Goal: Check status

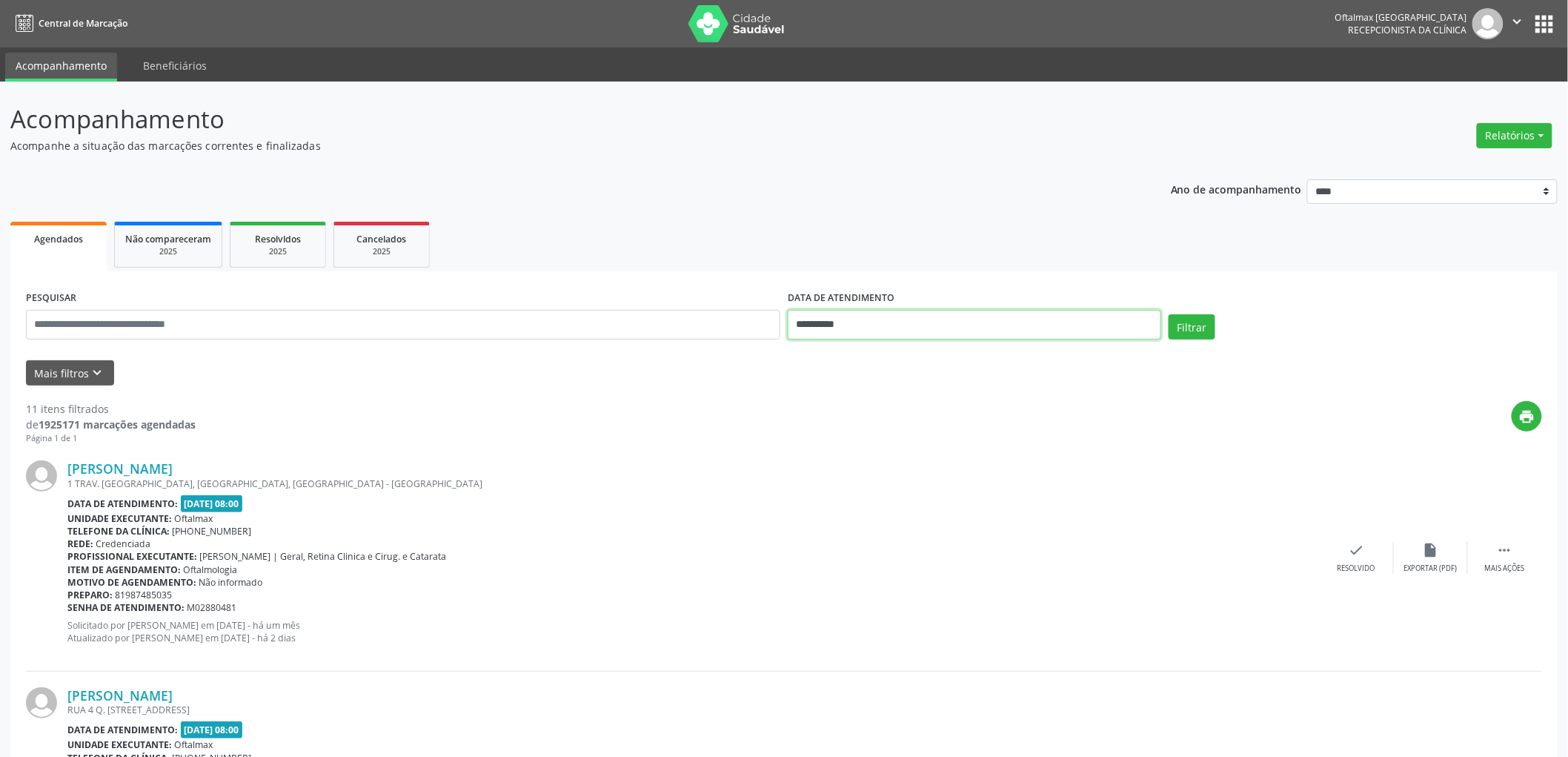
click at [875, 321] on input "**********" at bounding box center [975, 325] width 373 height 30
click at [839, 491] on span "22" at bounding box center [838, 491] width 29 height 29
type input "**********"
click at [1187, 327] on button "Filtrar" at bounding box center [1192, 326] width 47 height 25
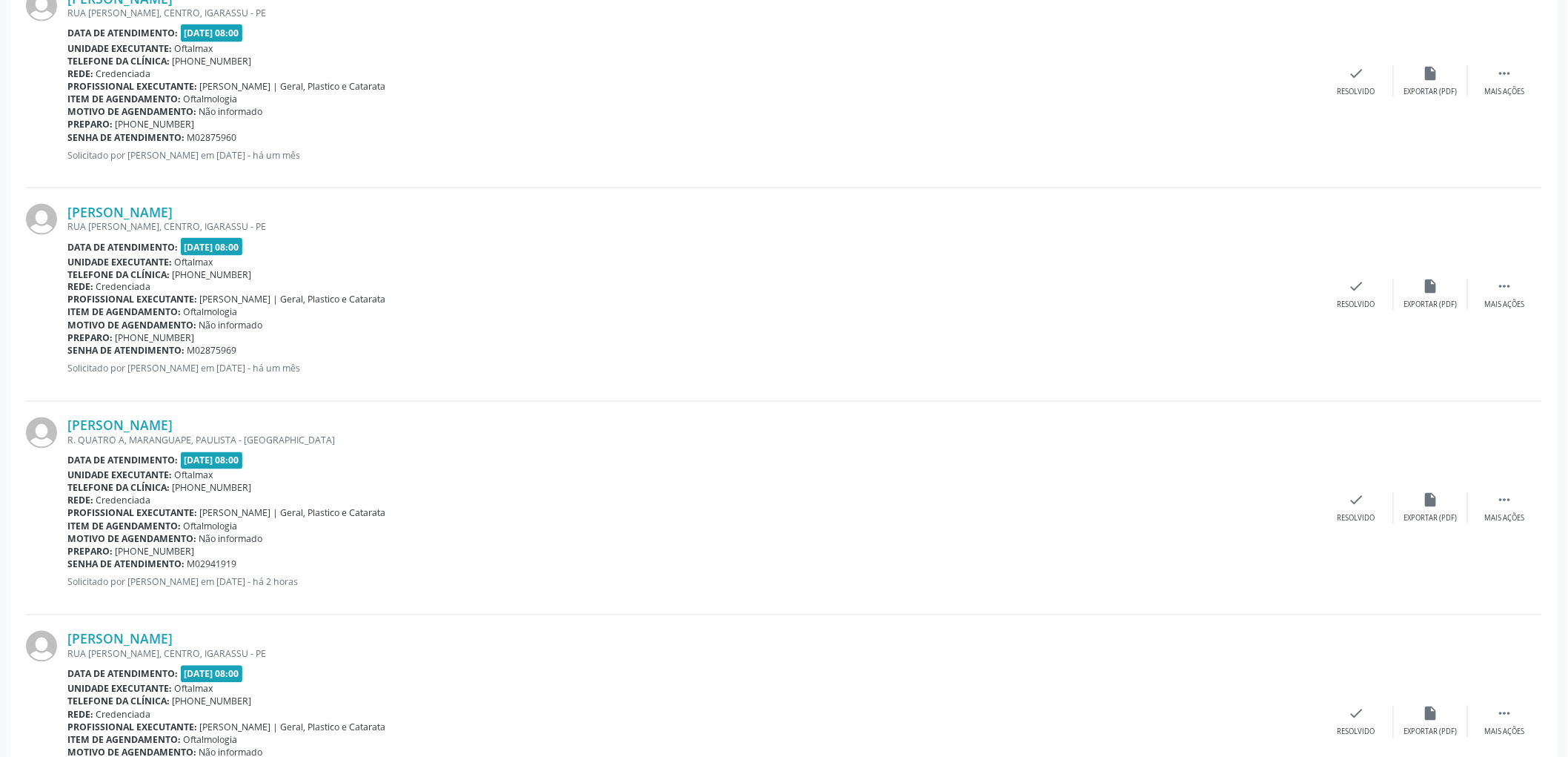
scroll to position [906, 0]
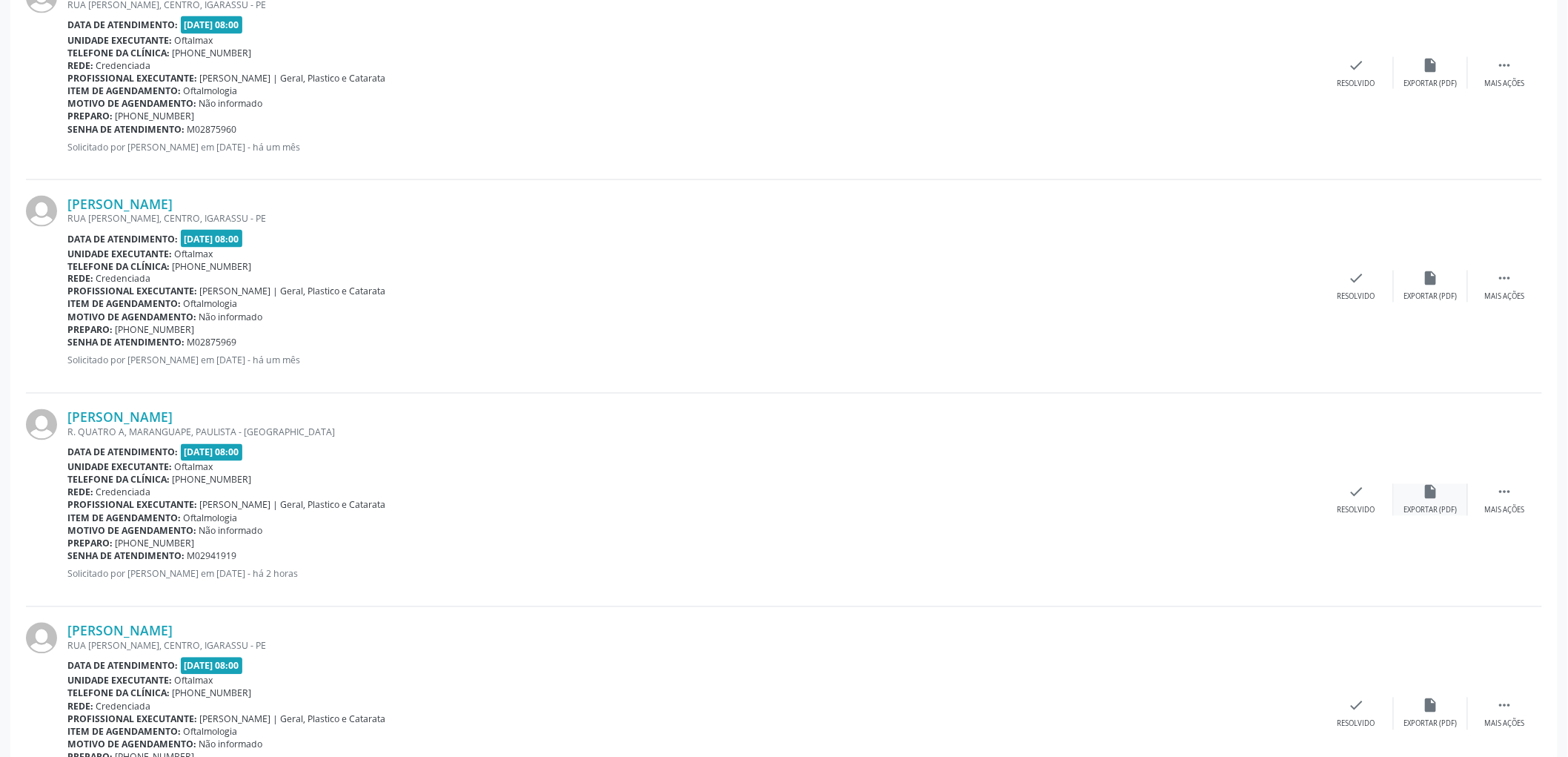
click at [1435, 495] on icon "insert_drive_file" at bounding box center [1431, 492] width 16 height 16
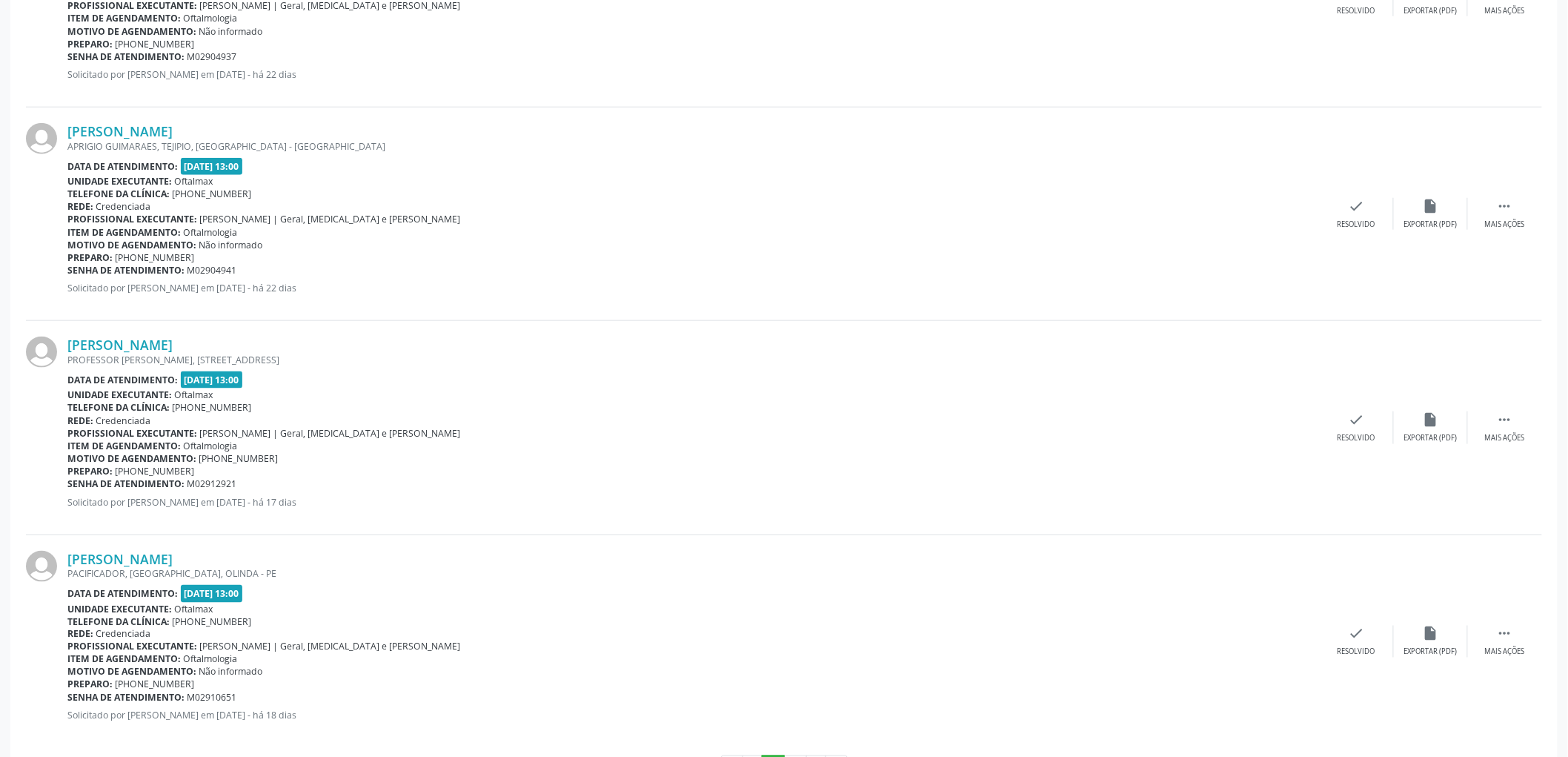
scroll to position [2959, 0]
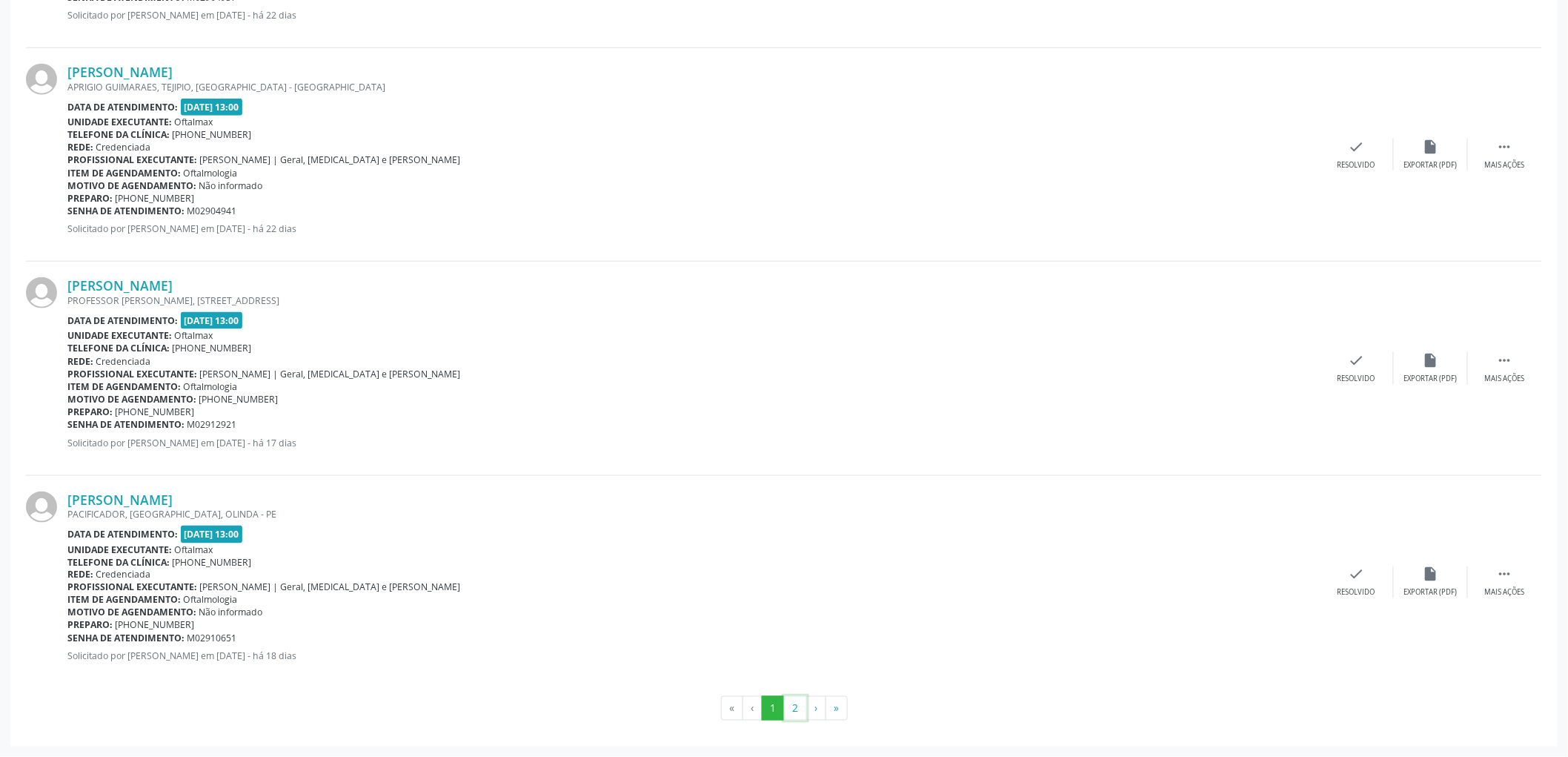
click at [791, 707] on button "2" at bounding box center [796, 708] width 23 height 25
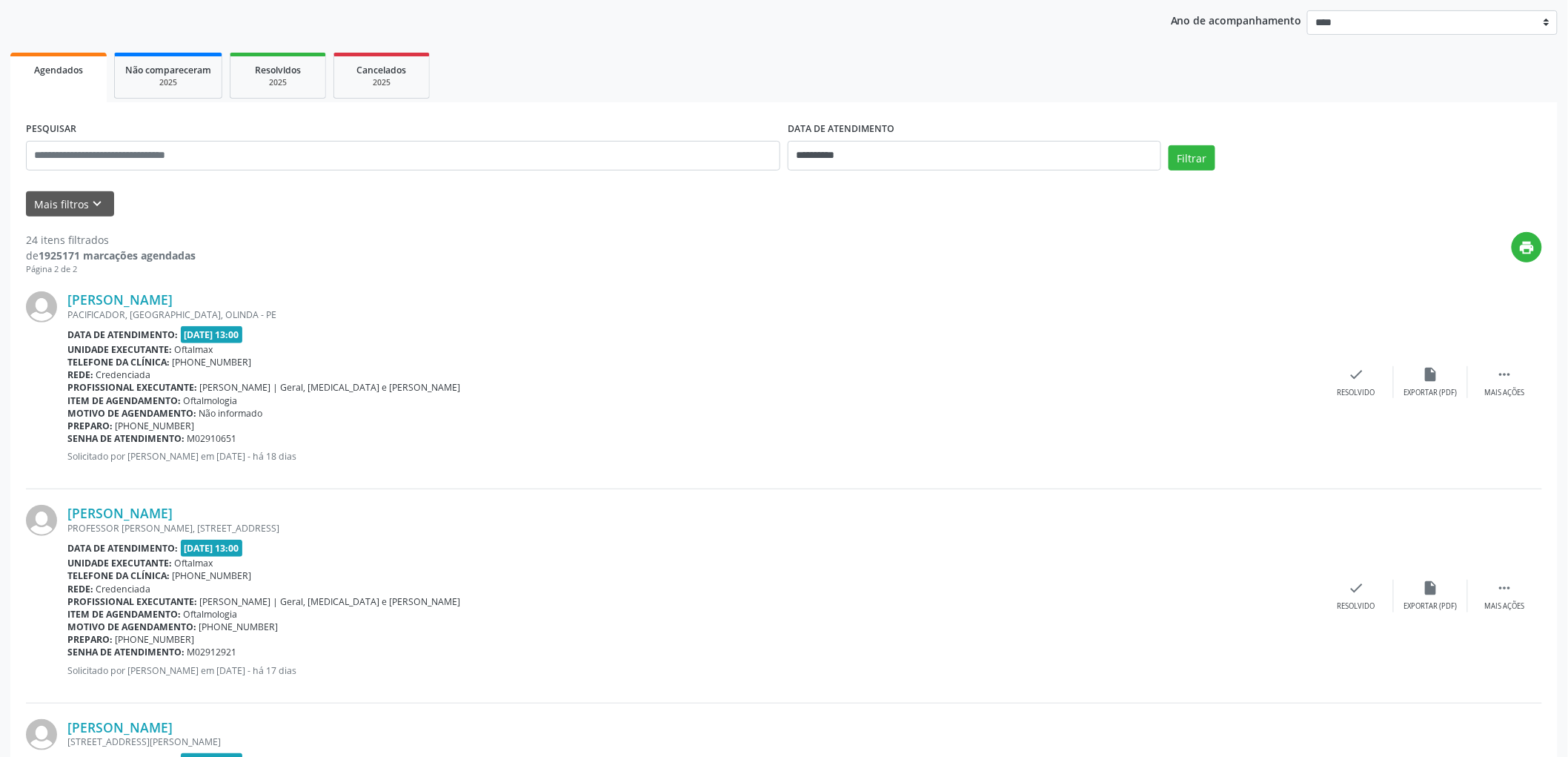
scroll to position [0, 0]
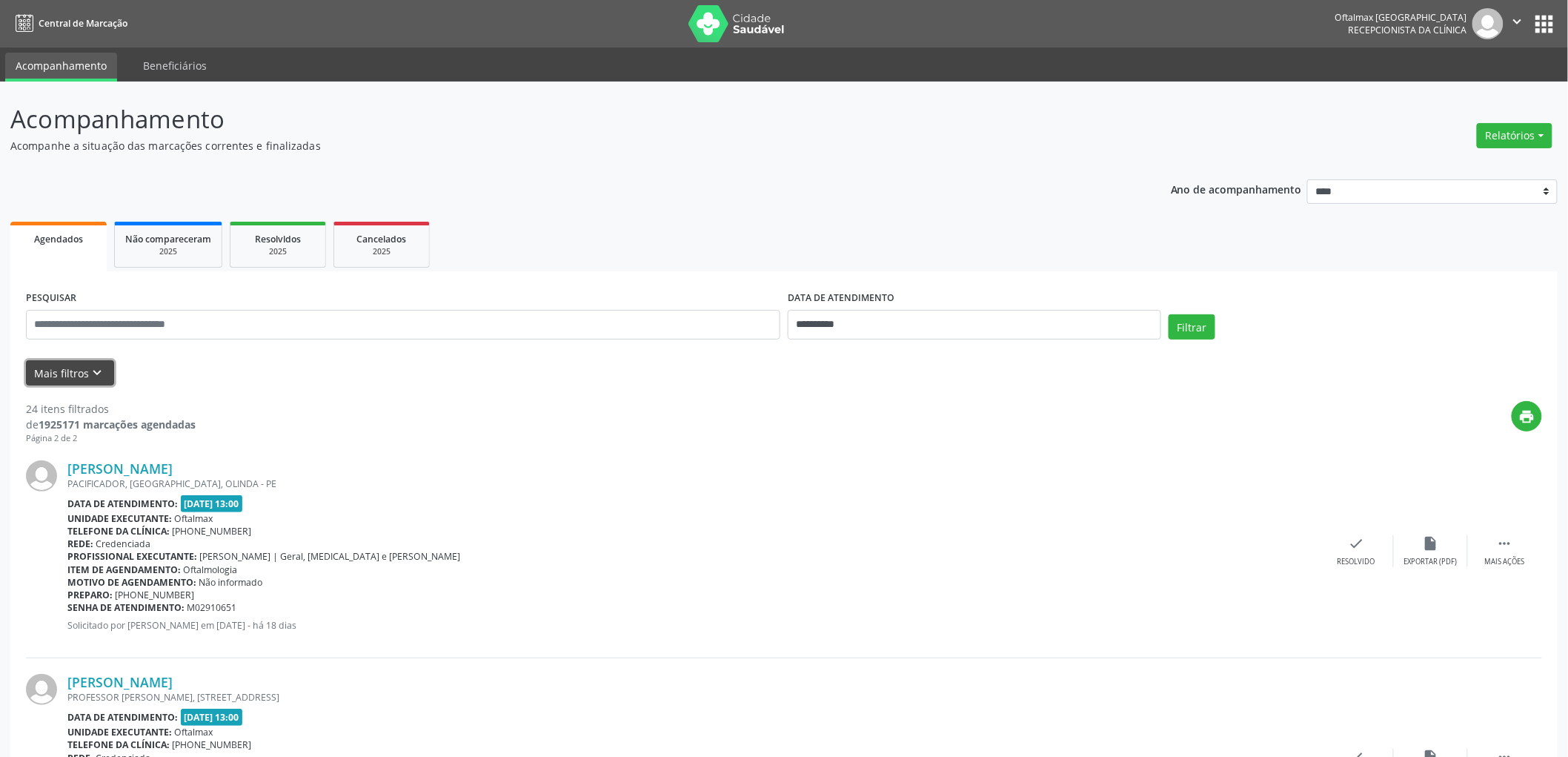
click at [91, 372] on icon "keyboard_arrow_down" at bounding box center [98, 373] width 16 height 16
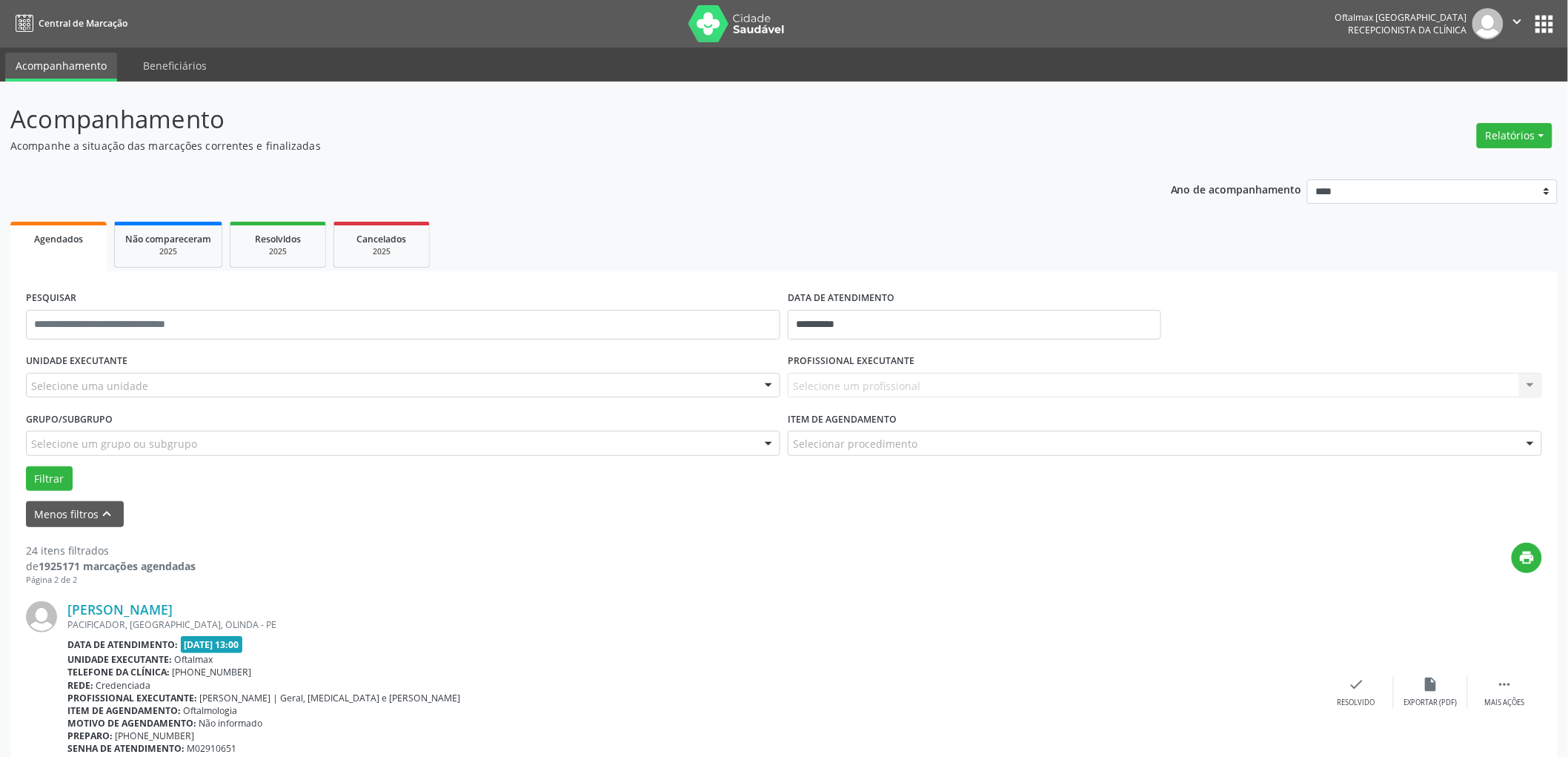
click at [159, 381] on div "Selecione uma unidade" at bounding box center [402, 384] width 754 height 25
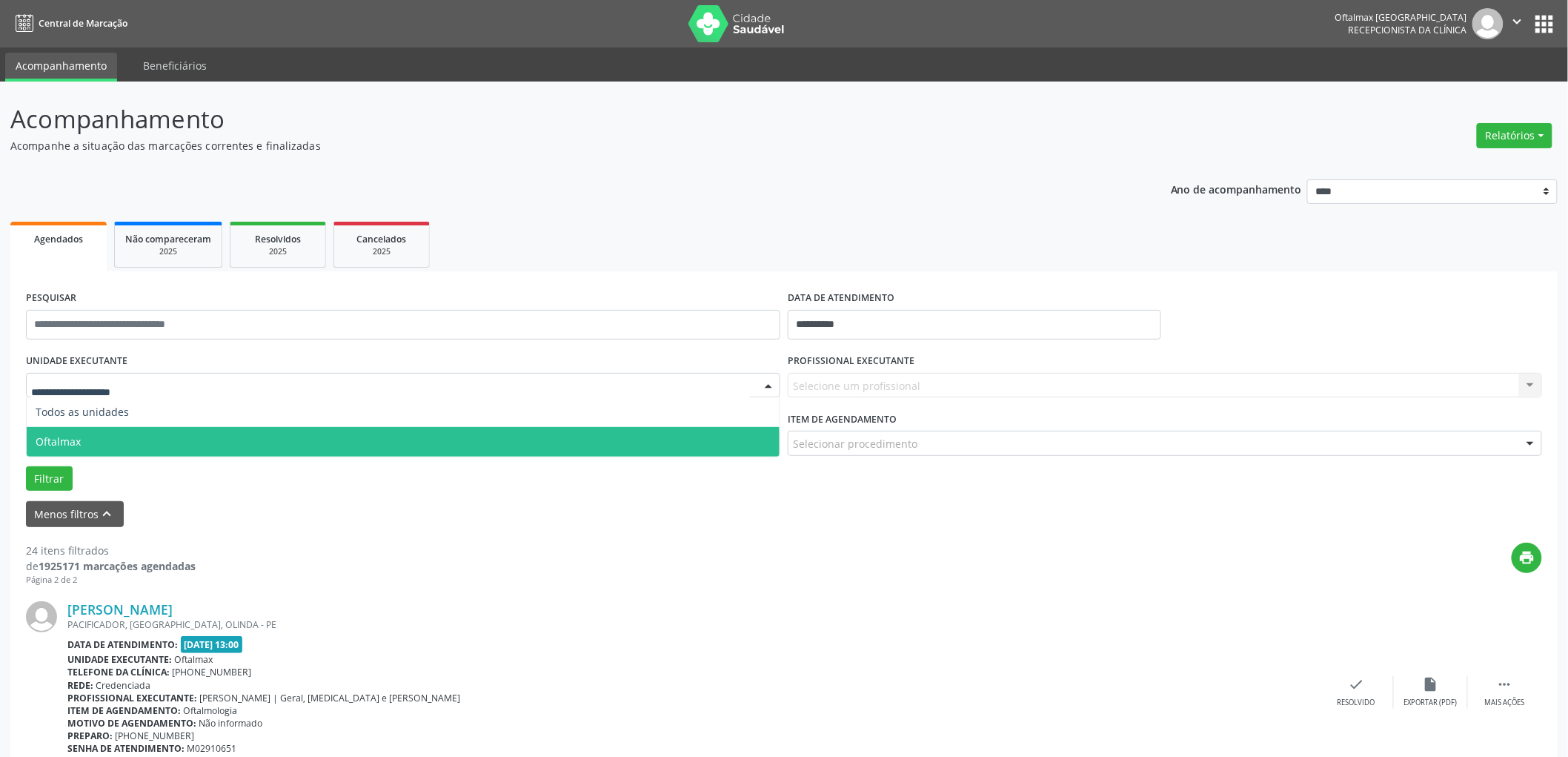
click at [126, 433] on span "Oftalmax" at bounding box center [402, 441] width 753 height 30
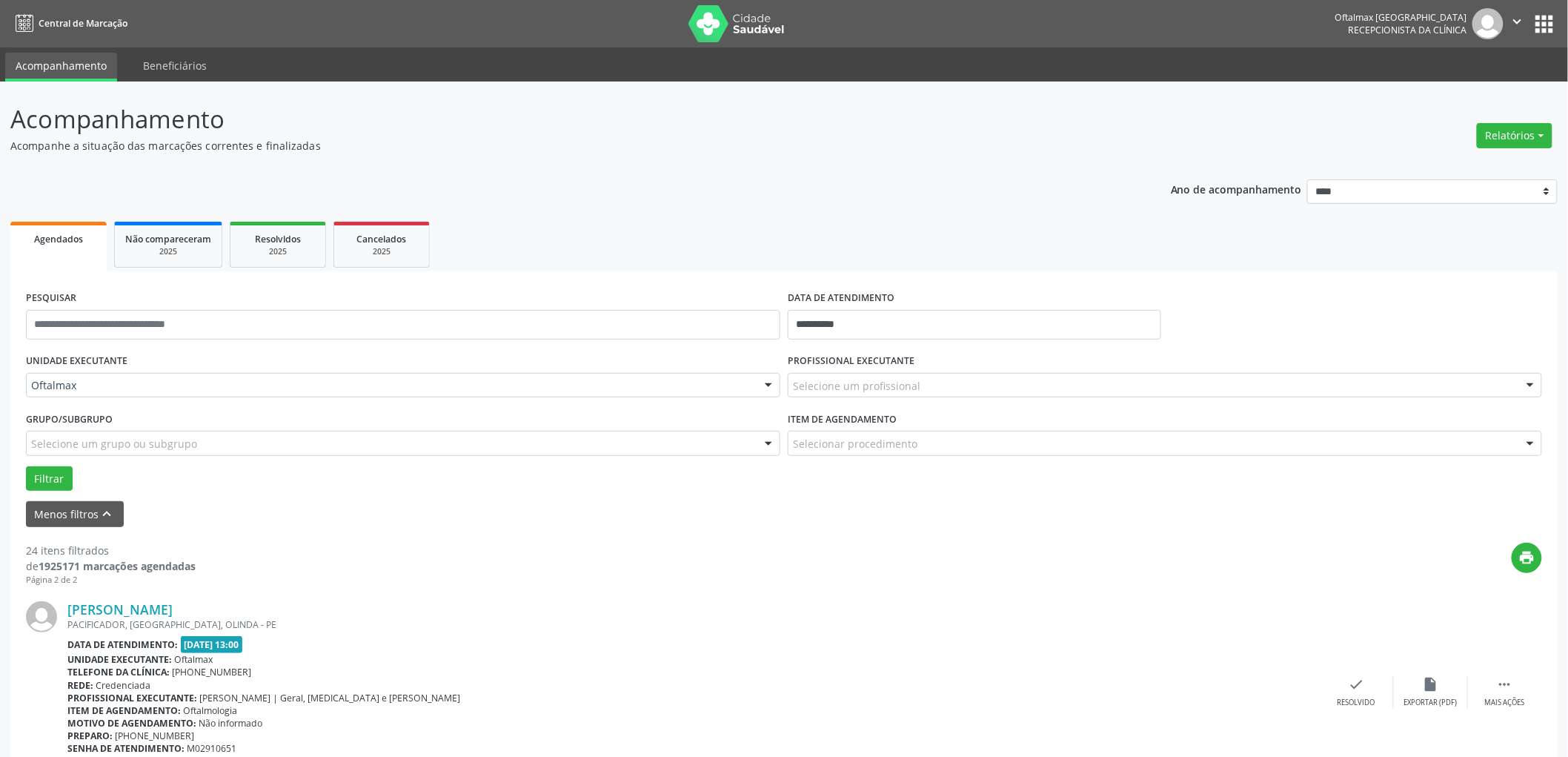
click at [951, 385] on div "Selecione um profissional" at bounding box center [1165, 384] width 754 height 25
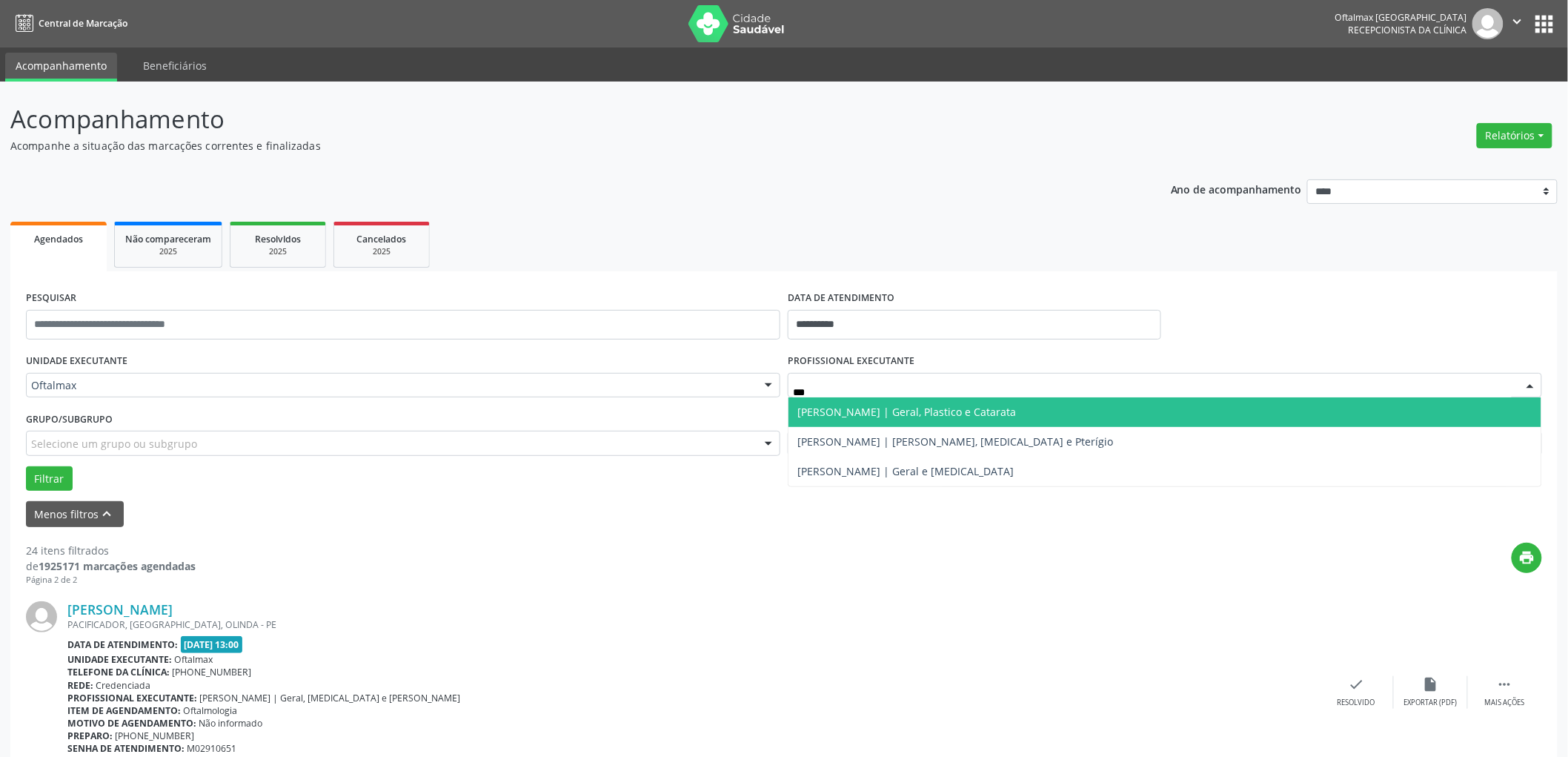
type input "****"
click at [841, 412] on span "[PERSON_NAME] | Geral, Plastico e Catarata" at bounding box center [906, 412] width 218 height 14
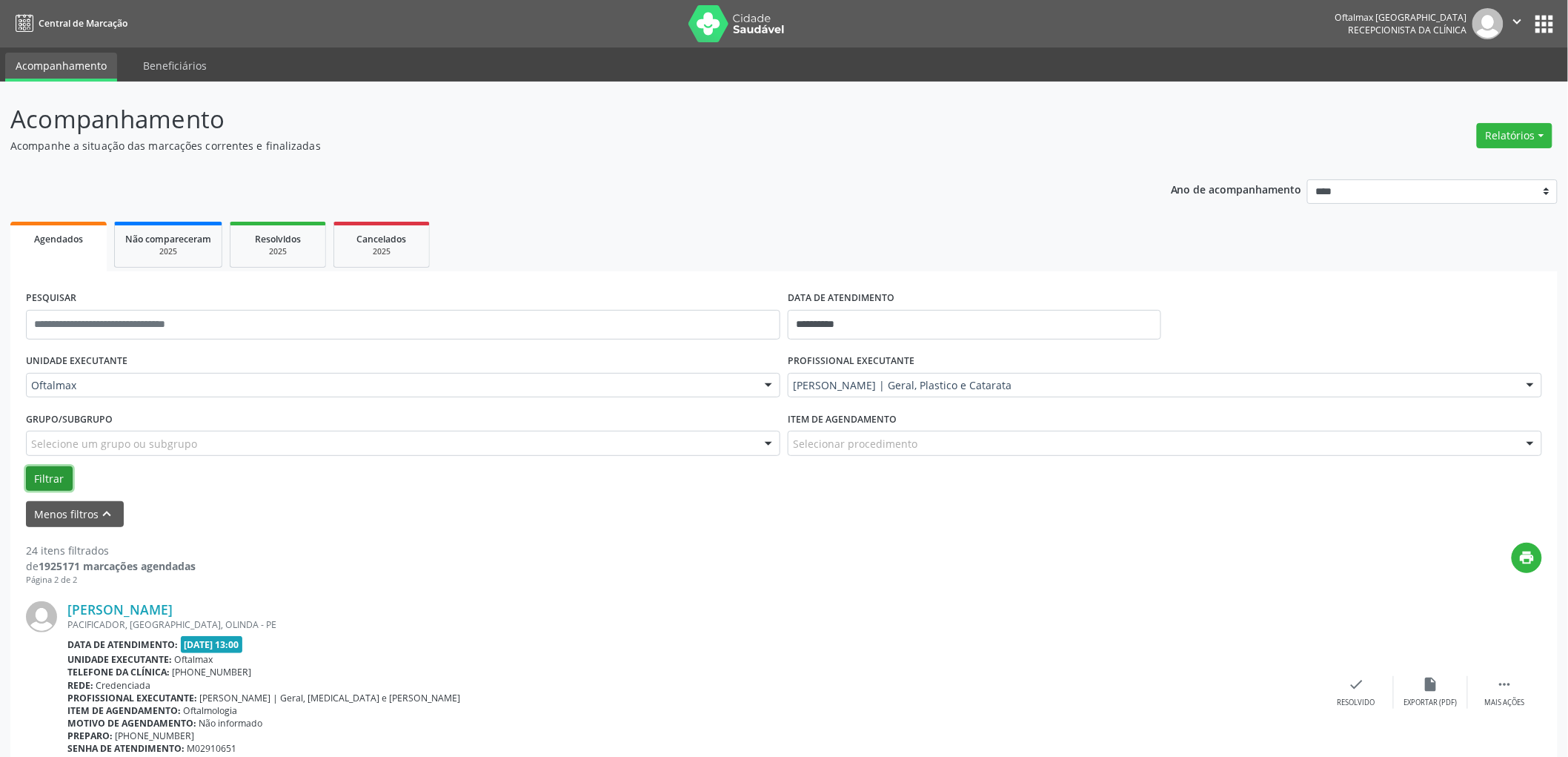
click at [45, 474] on button "Filtrar" at bounding box center [49, 478] width 47 height 25
click at [271, 313] on input "text" at bounding box center [402, 325] width 754 height 30
type input "**********"
click at [26, 466] on button "Filtrar" at bounding box center [49, 478] width 47 height 25
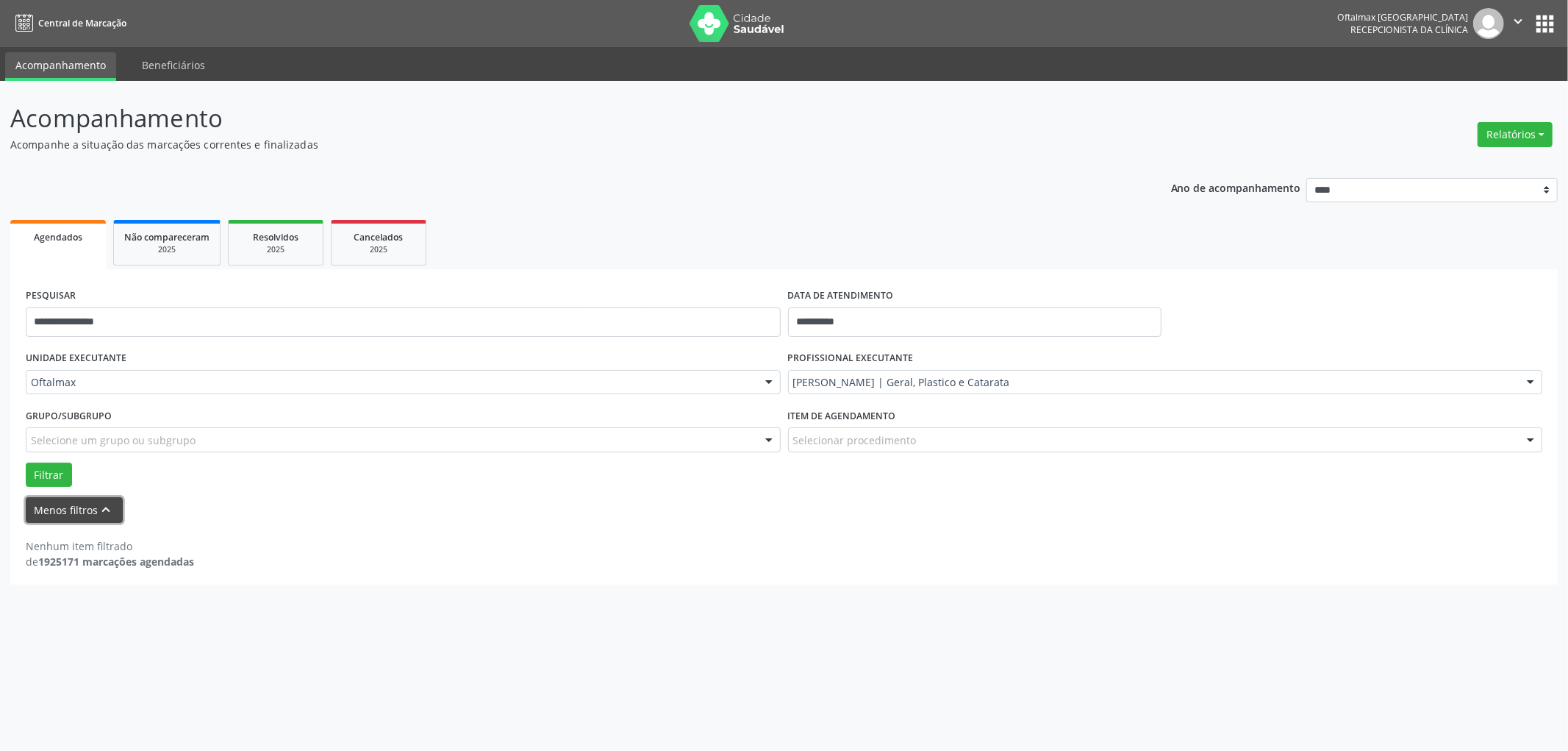
click at [69, 510] on button "Menos filtros keyboard_arrow_up" at bounding box center [74, 510] width 97 height 25
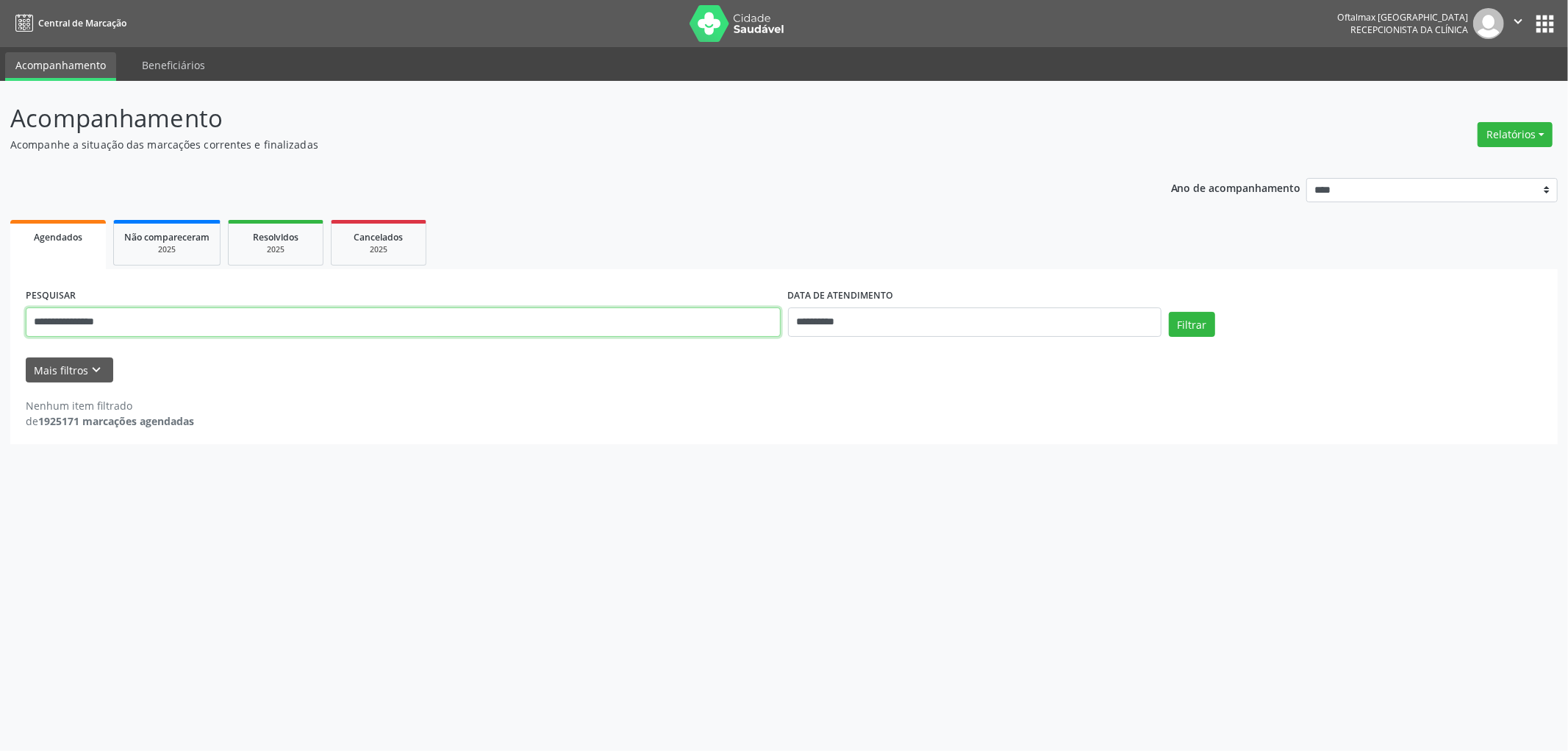
drag, startPoint x: 155, startPoint y: 325, endPoint x: 0, endPoint y: 248, distance: 173.1
click at [0, 392] on div "**********" at bounding box center [784, 415] width 1568 height 669
click at [1200, 325] on button "Filtrar" at bounding box center [1192, 324] width 47 height 25
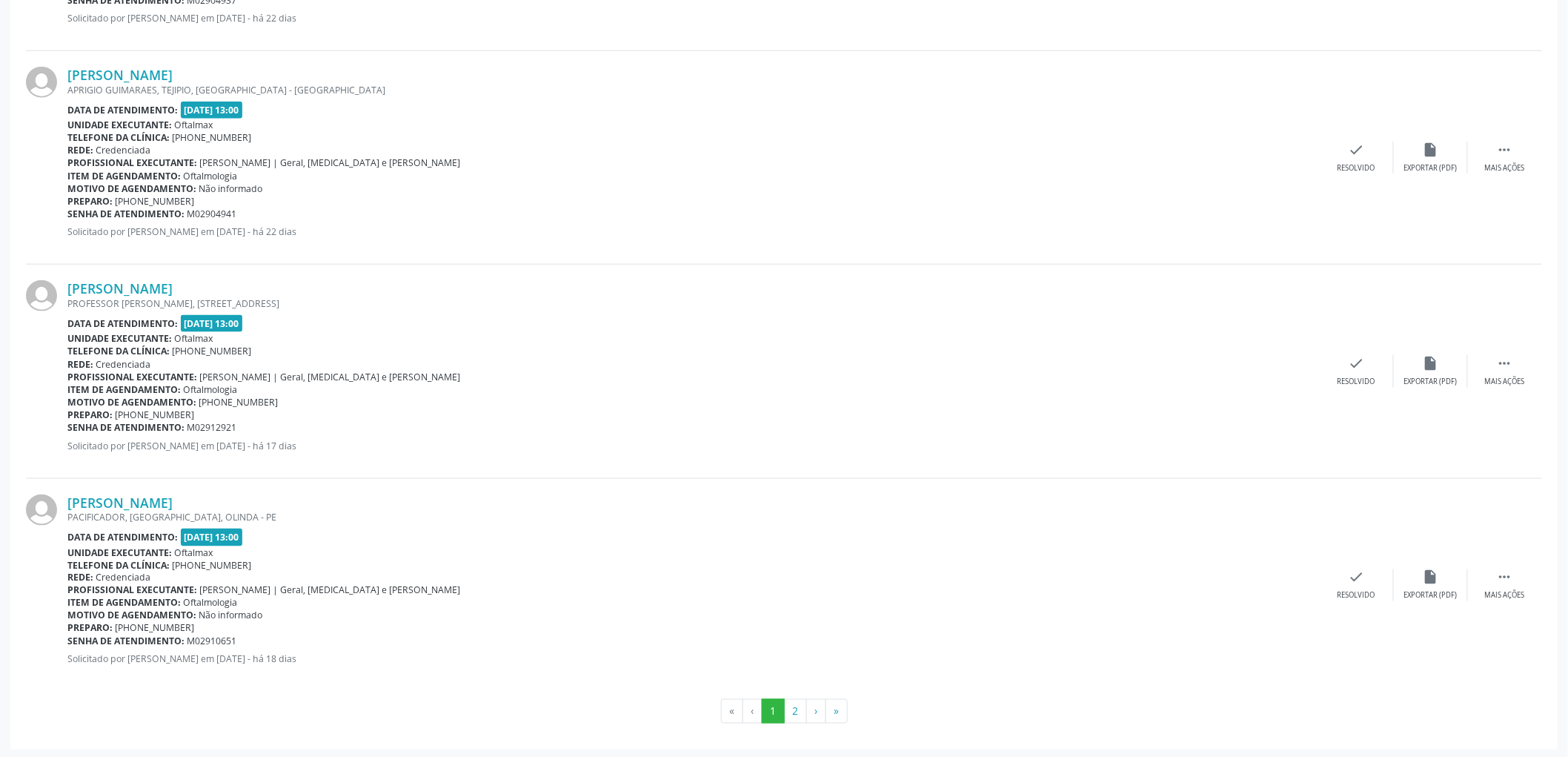
scroll to position [2959, 0]
click at [790, 709] on button "2" at bounding box center [796, 708] width 23 height 25
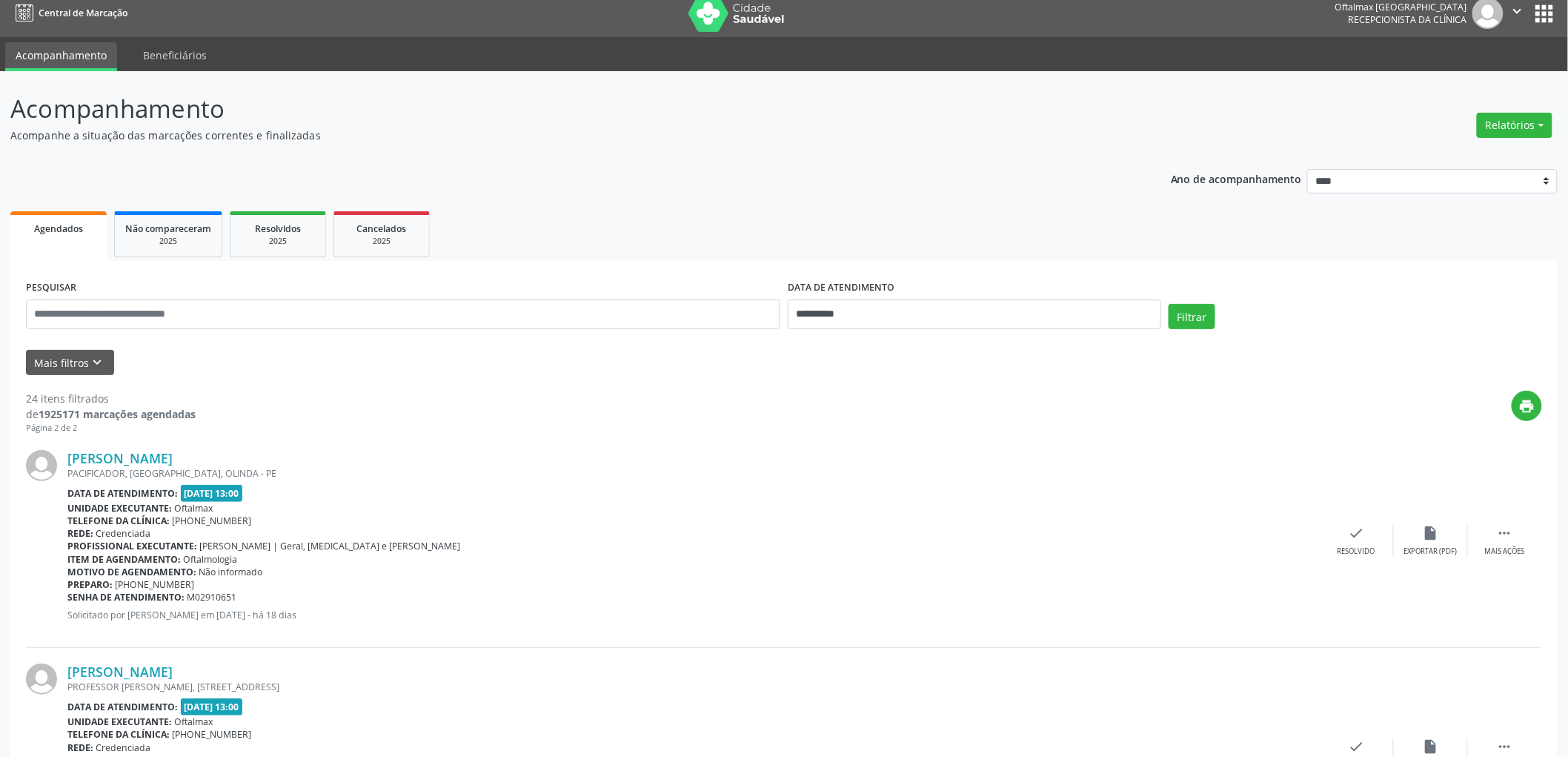
scroll to position [0, 0]
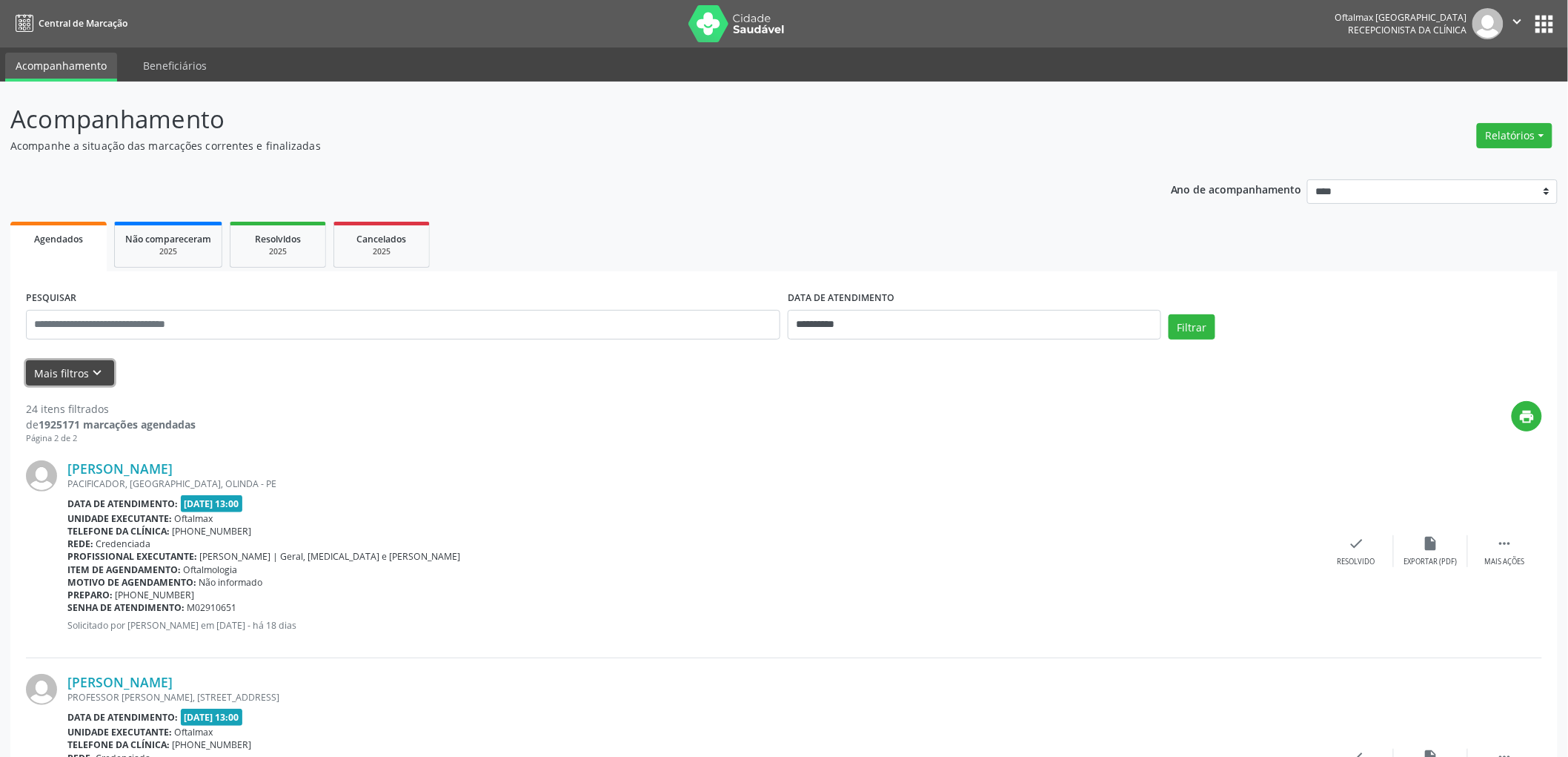
click at [86, 373] on button "Mais filtros keyboard_arrow_down" at bounding box center [69, 373] width 88 height 26
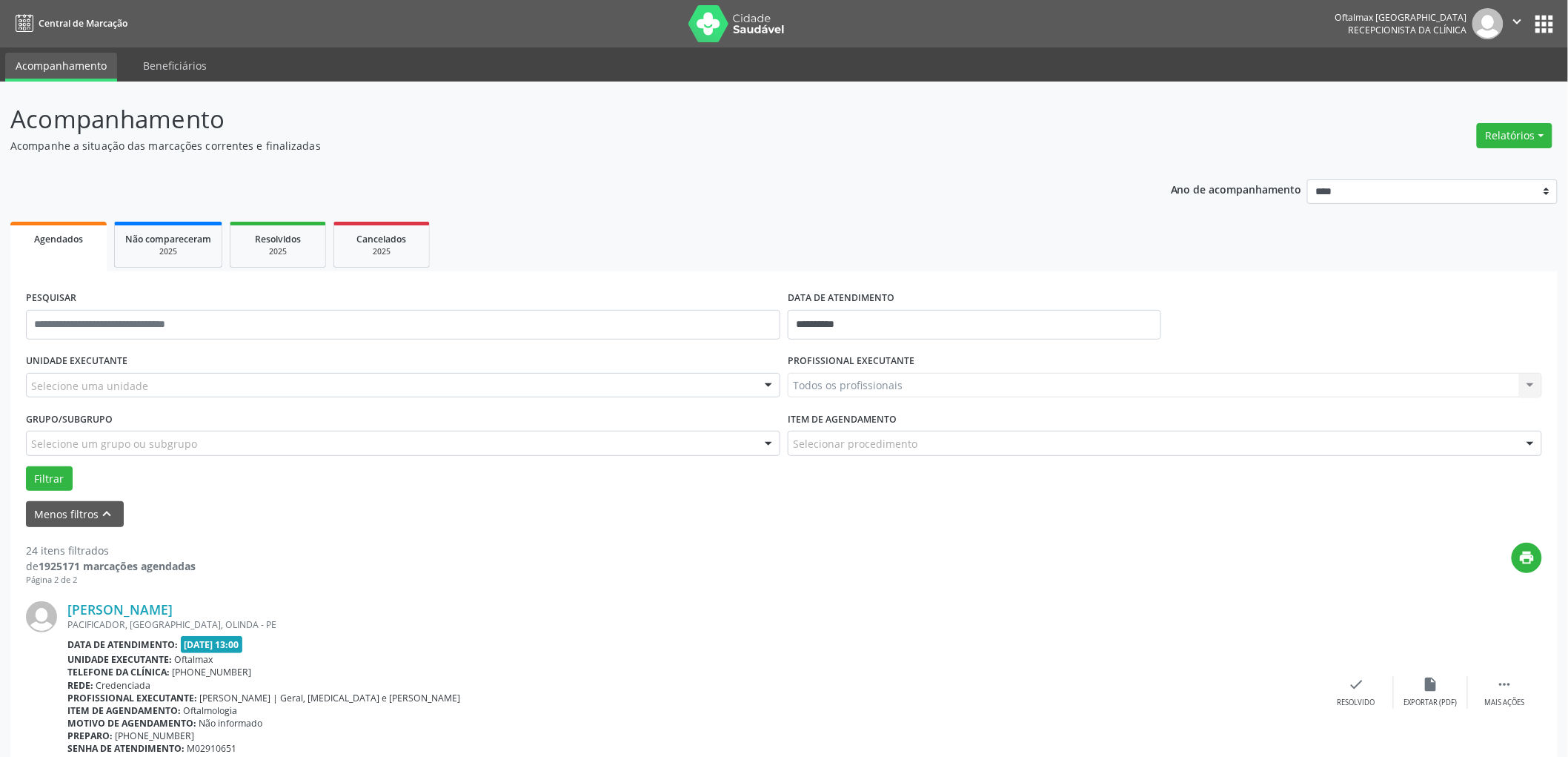
click at [953, 382] on div "Todos os profissionais Todos os profissionais [PERSON_NAME] e Lima | Geral e [M…" at bounding box center [1165, 384] width 754 height 25
drag, startPoint x: 154, startPoint y: 390, endPoint x: 154, endPoint y: 383, distance: 7.0
click at [154, 390] on div "Selecione uma unidade" at bounding box center [402, 384] width 754 height 25
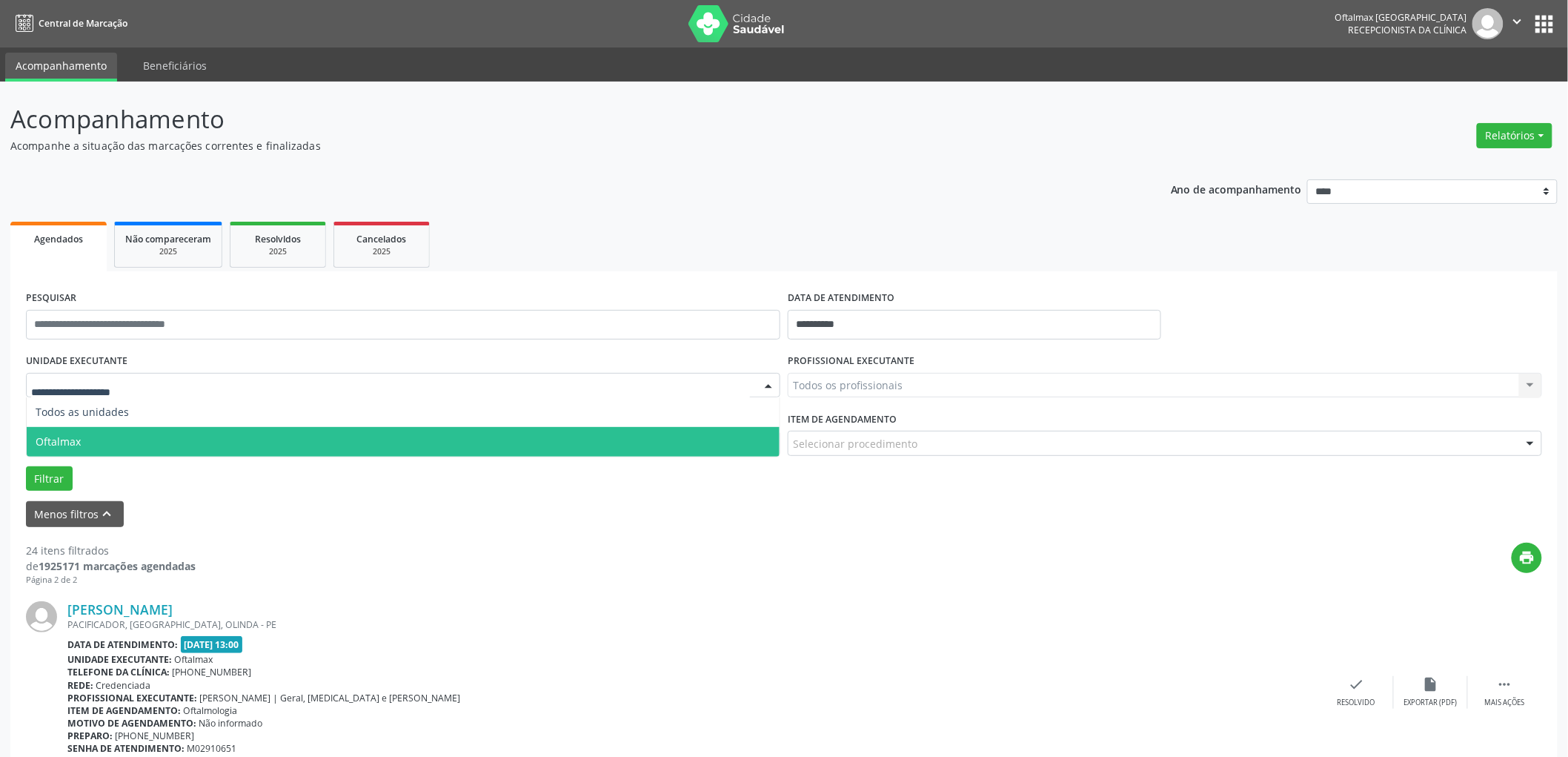
click at [138, 442] on span "Oftalmax" at bounding box center [402, 441] width 753 height 30
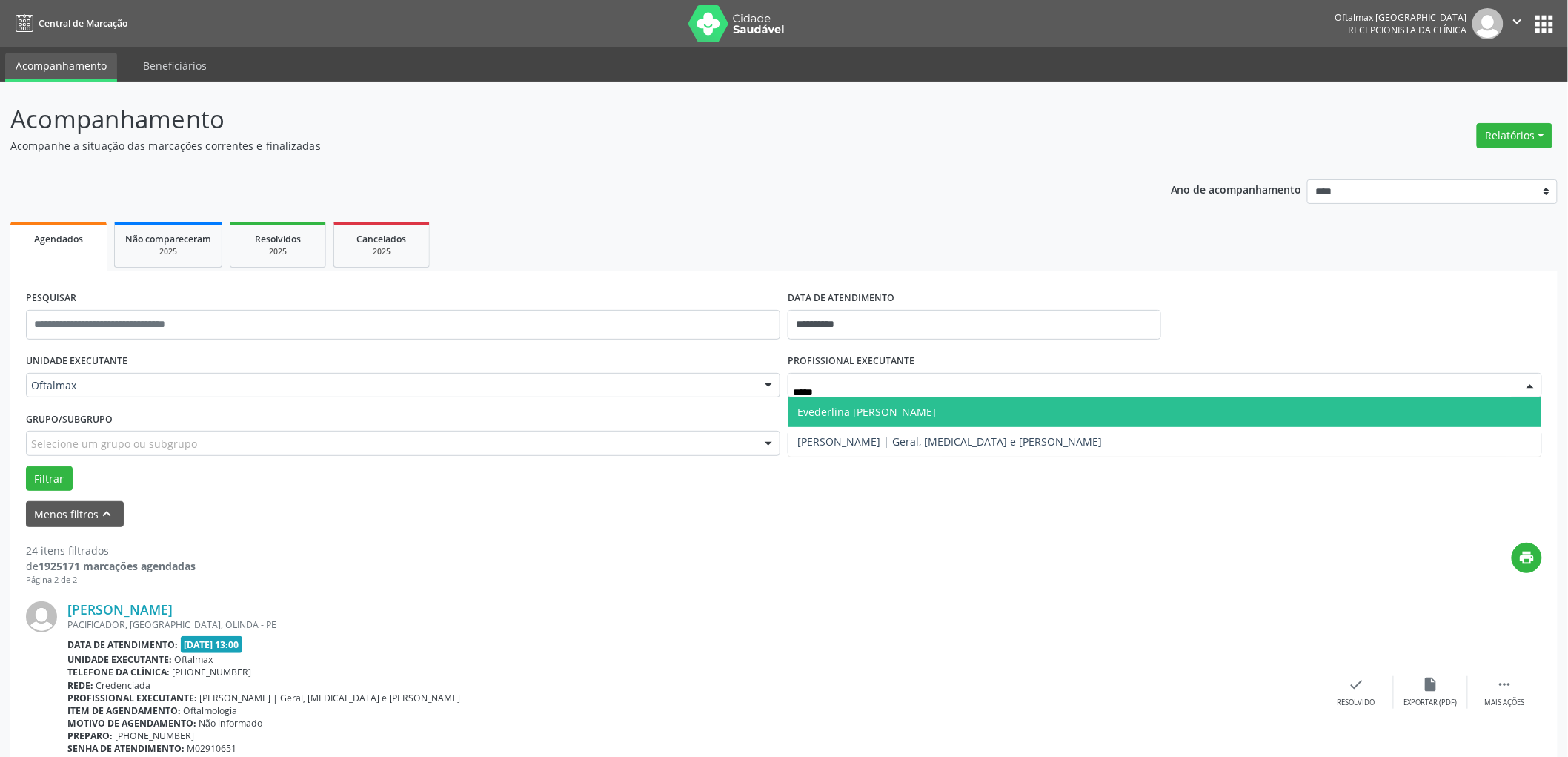
type input "******"
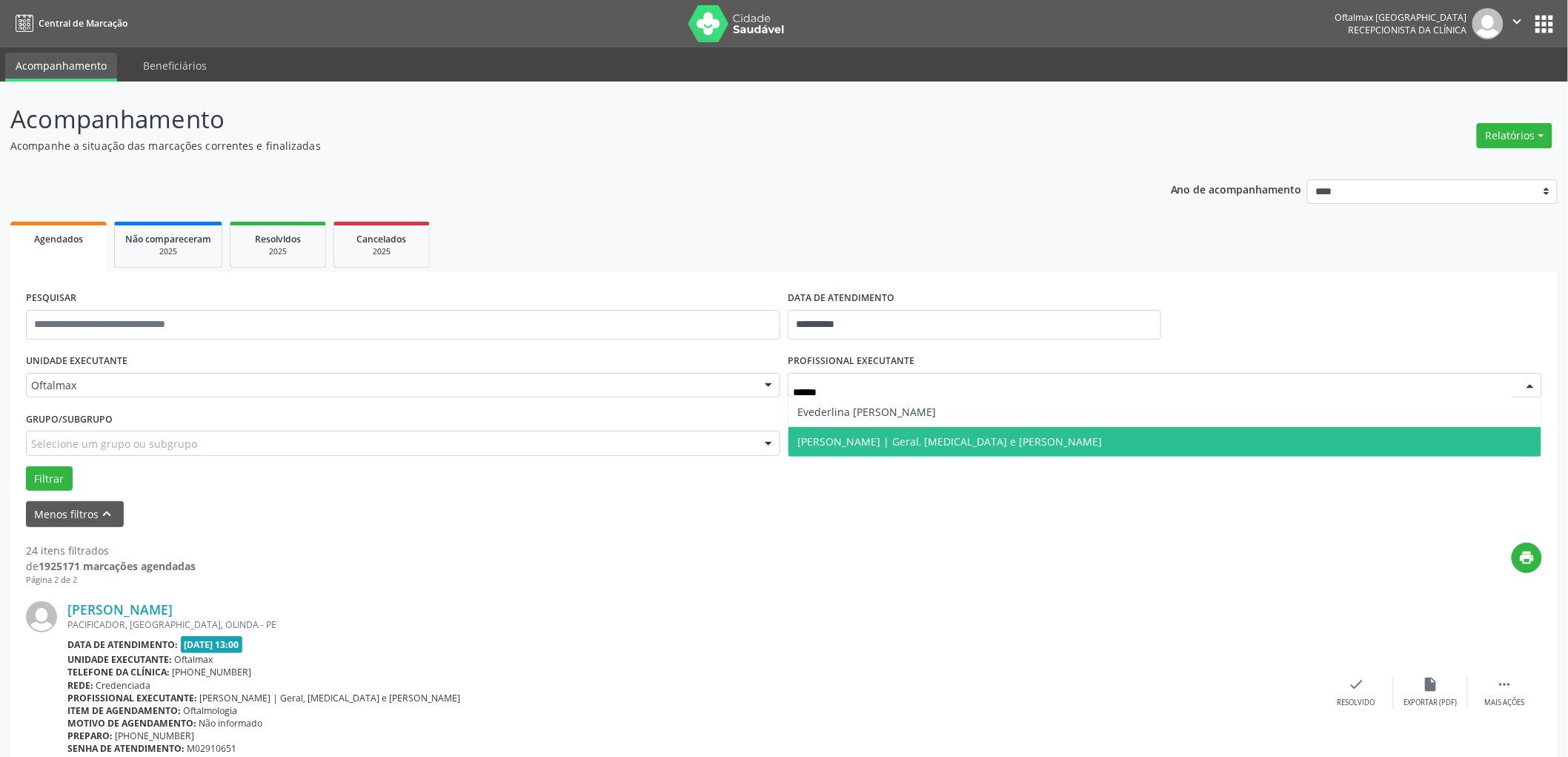
click at [912, 444] on span "[PERSON_NAME] | Geral, [MEDICAL_DATA] e [PERSON_NAME]" at bounding box center [950, 441] width 305 height 14
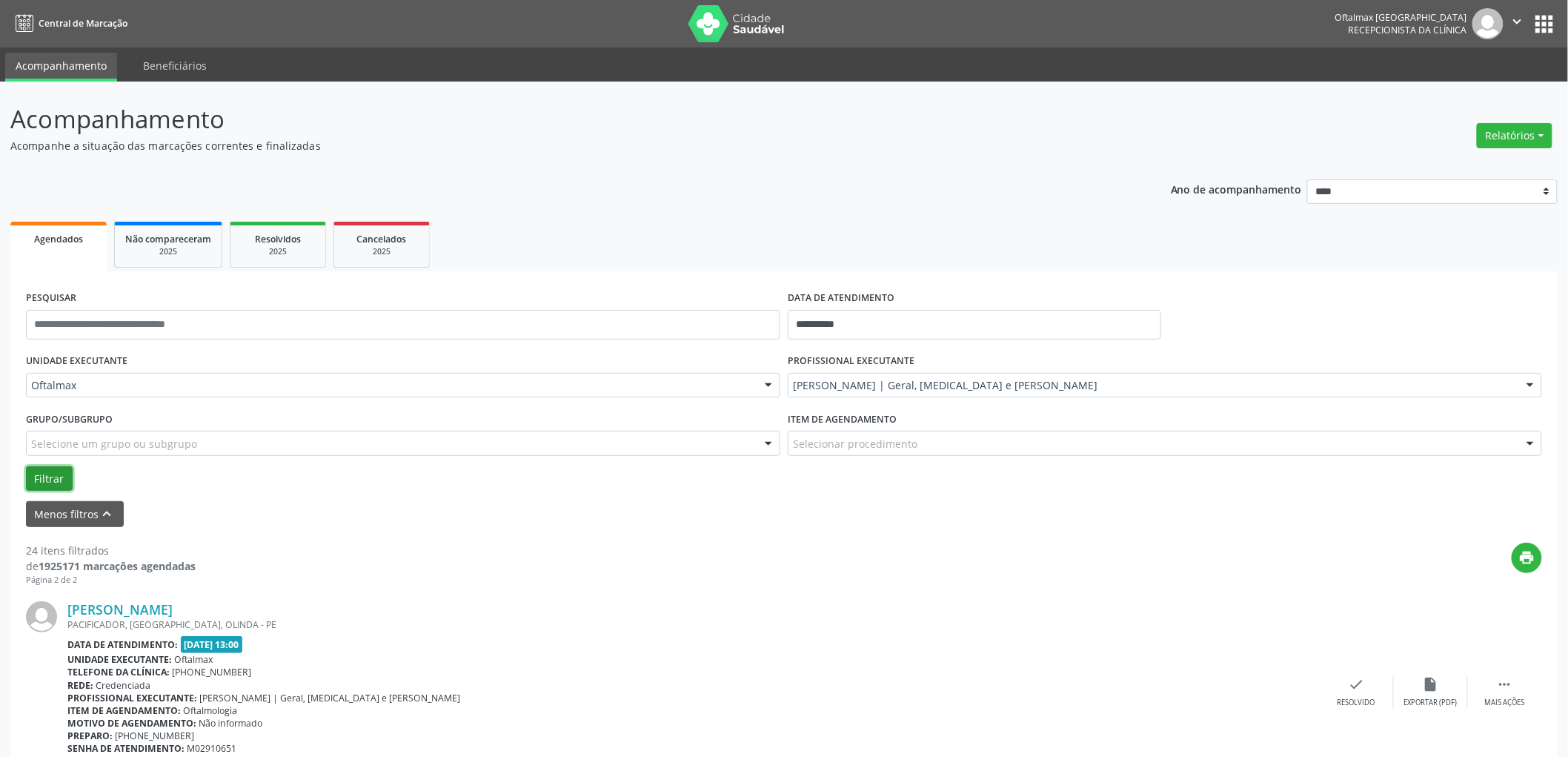
click at [53, 482] on button "Filtrar" at bounding box center [49, 478] width 47 height 25
click at [69, 482] on button "Filtrar" at bounding box center [49, 478] width 47 height 25
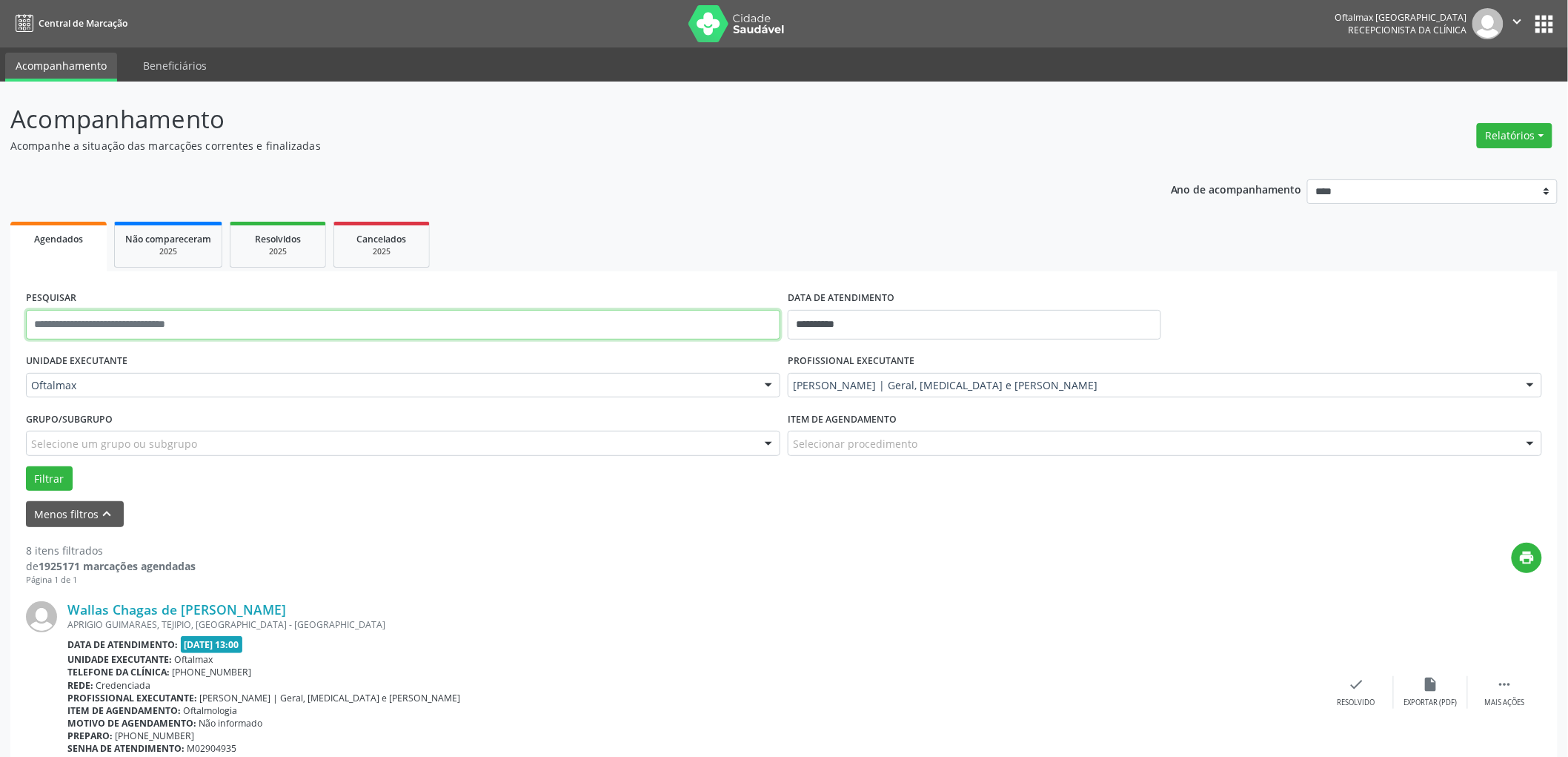
click at [216, 330] on input "text" at bounding box center [402, 325] width 754 height 30
click at [26, 466] on button "Filtrar" at bounding box center [49, 478] width 47 height 25
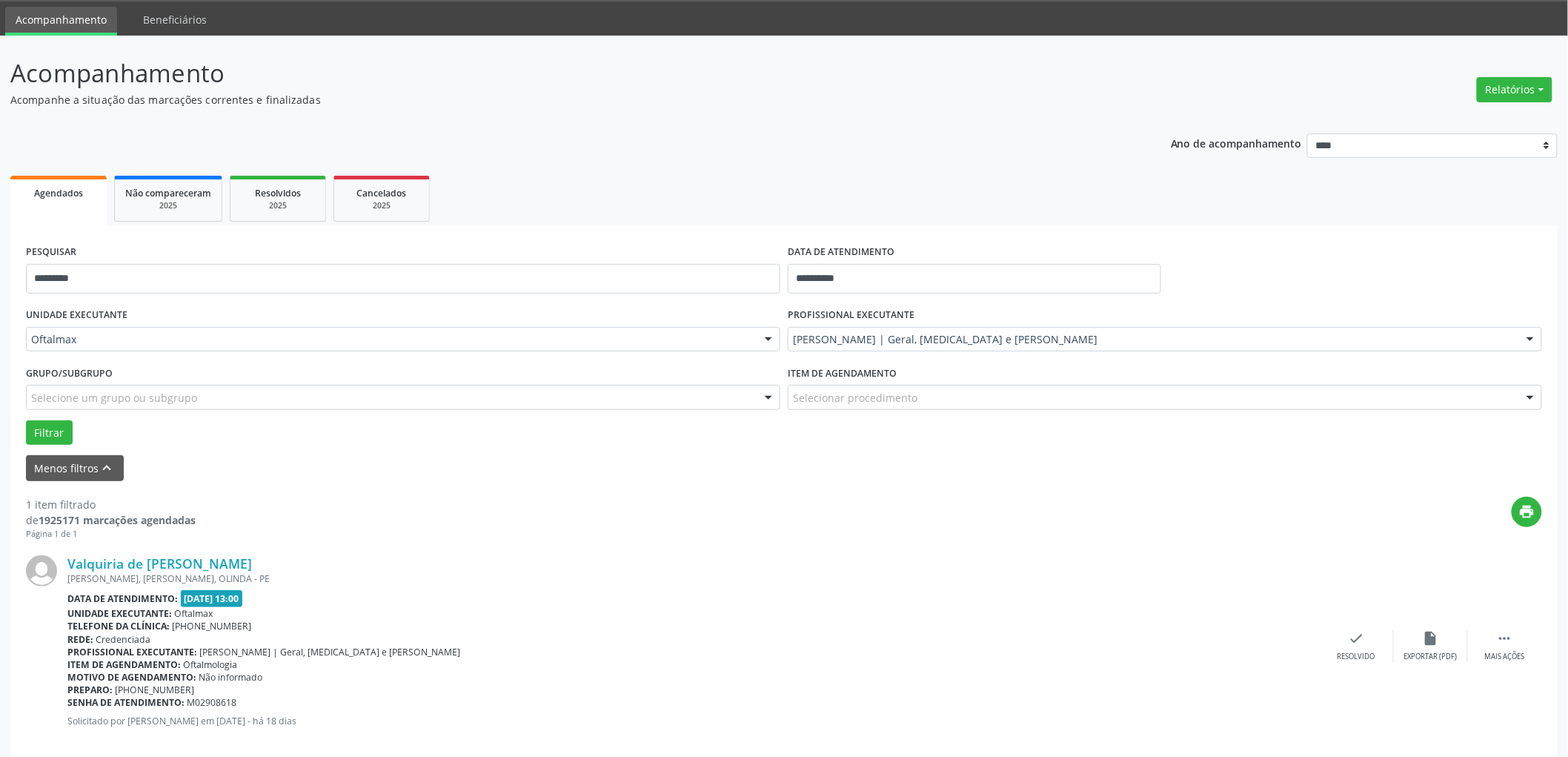
scroll to position [68, 0]
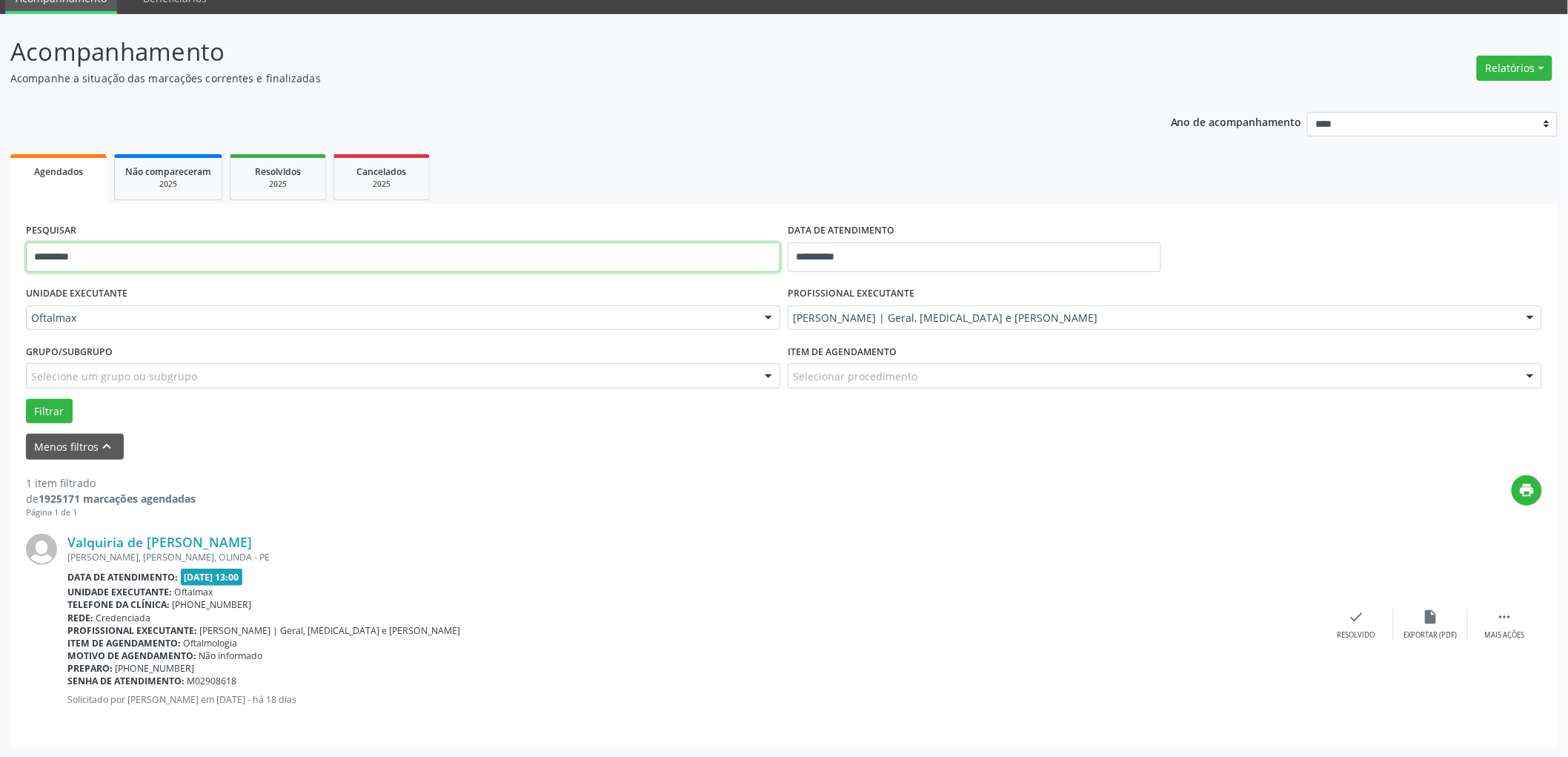
drag, startPoint x: 130, startPoint y: 250, endPoint x: 0, endPoint y: 246, distance: 130.1
click at [0, 246] on div "**********" at bounding box center [784, 385] width 1568 height 743
type input "**********"
click at [26, 399] on button "Filtrar" at bounding box center [49, 411] width 47 height 25
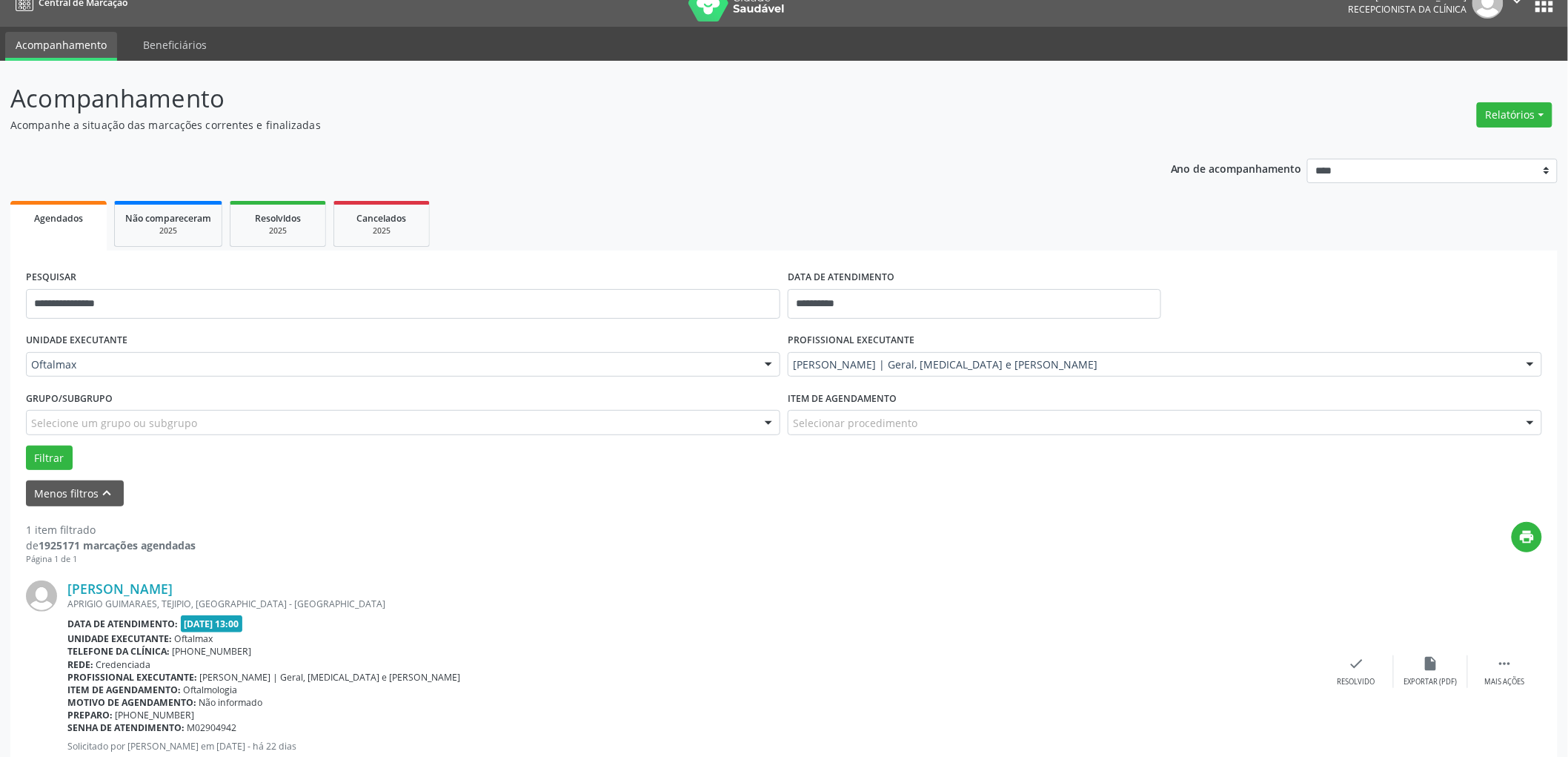
scroll to position [0, 0]
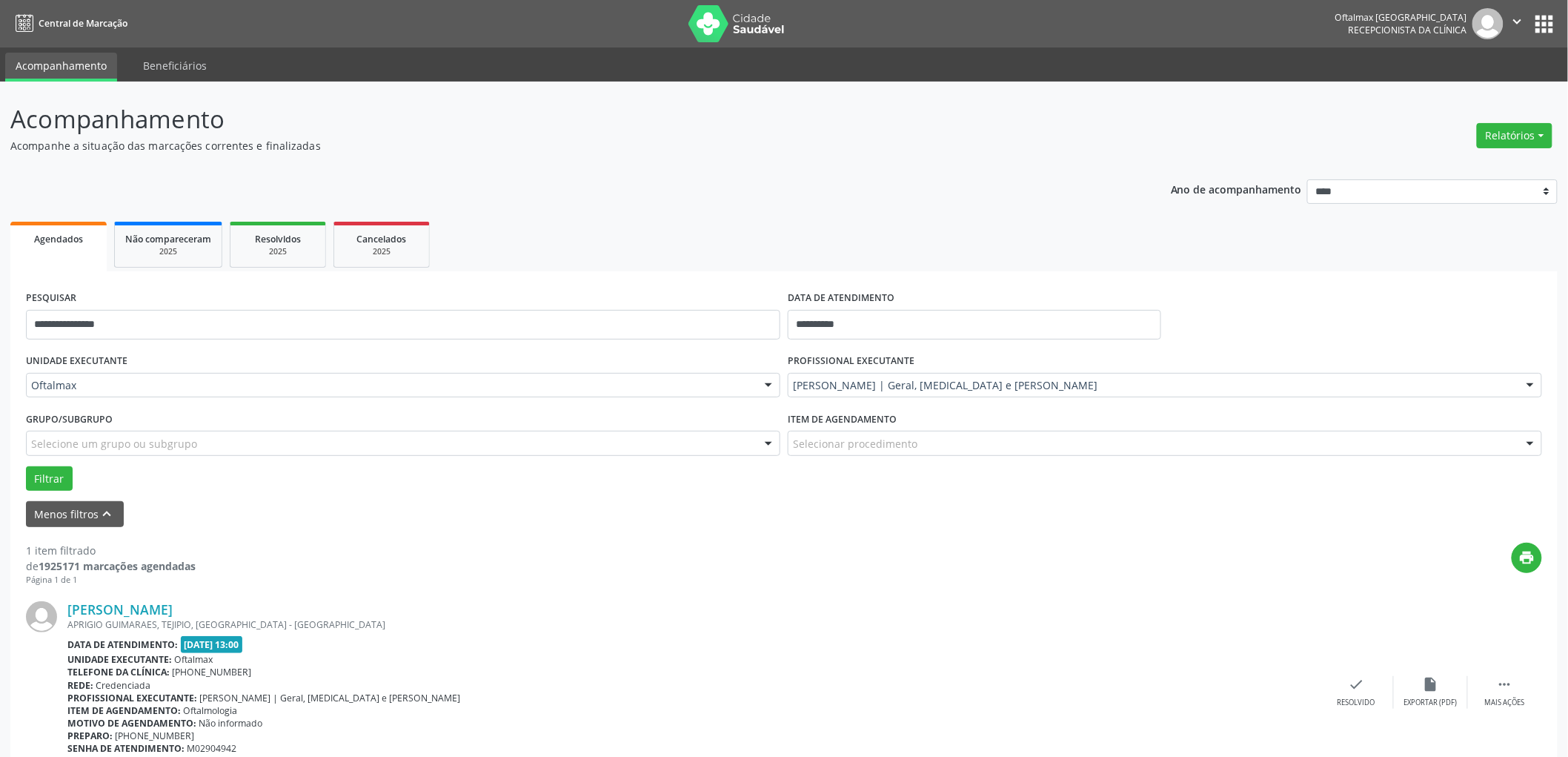
drag, startPoint x: 1517, startPoint y: 24, endPoint x: 1507, endPoint y: 51, distance: 28.8
click at [1517, 25] on icon "" at bounding box center [1517, 21] width 16 height 16
click at [1478, 91] on link "Sair" at bounding box center [1479, 90] width 102 height 21
